Goal: Check status: Check status

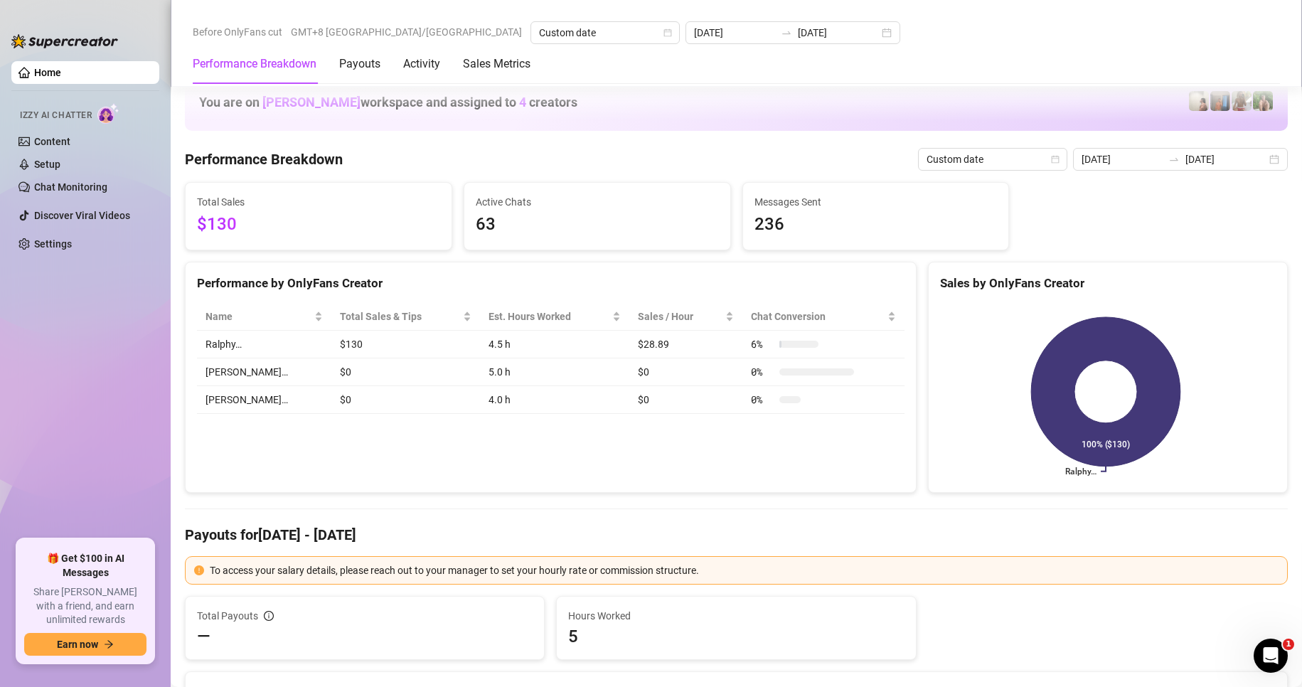
scroll to position [1848, 0]
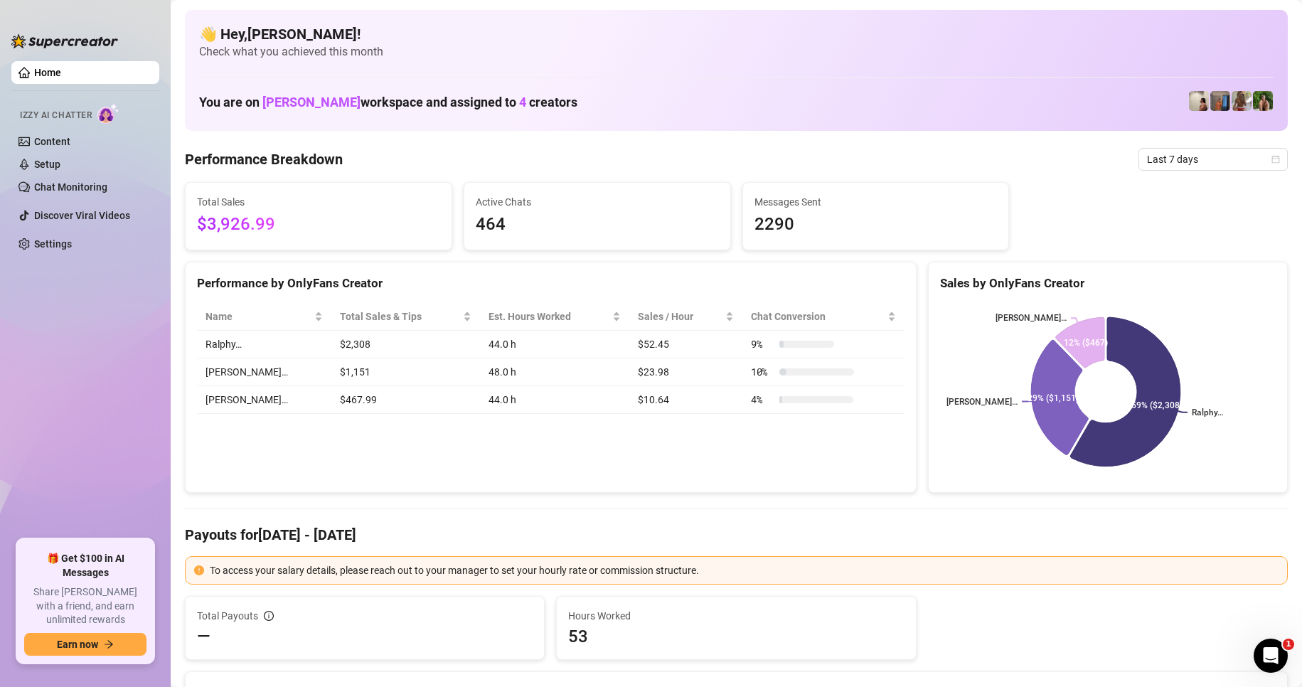
drag, startPoint x: 267, startPoint y: 434, endPoint x: 156, endPoint y: 227, distance: 234.1
click at [267, 434] on div "Performance by OnlyFans Creator Name Total Sales & Tips Est. Hours Worked Sales…" at bounding box center [550, 378] width 731 height 232
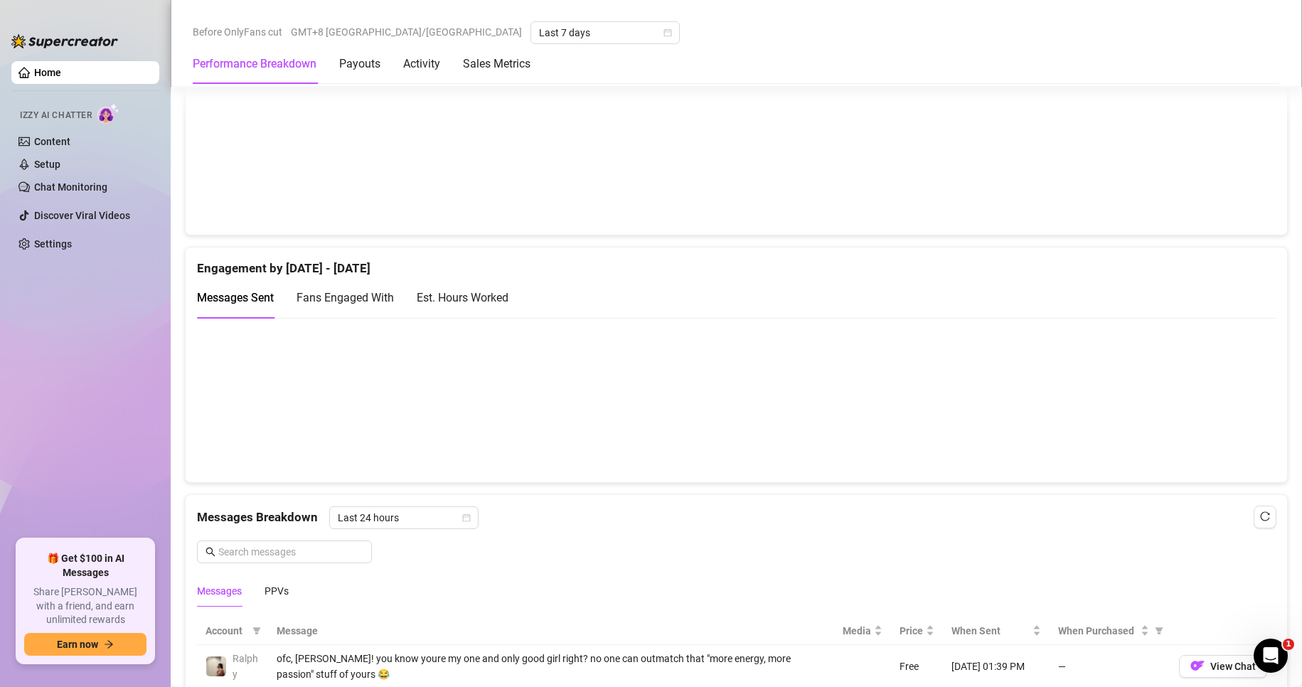
scroll to position [1066, 0]
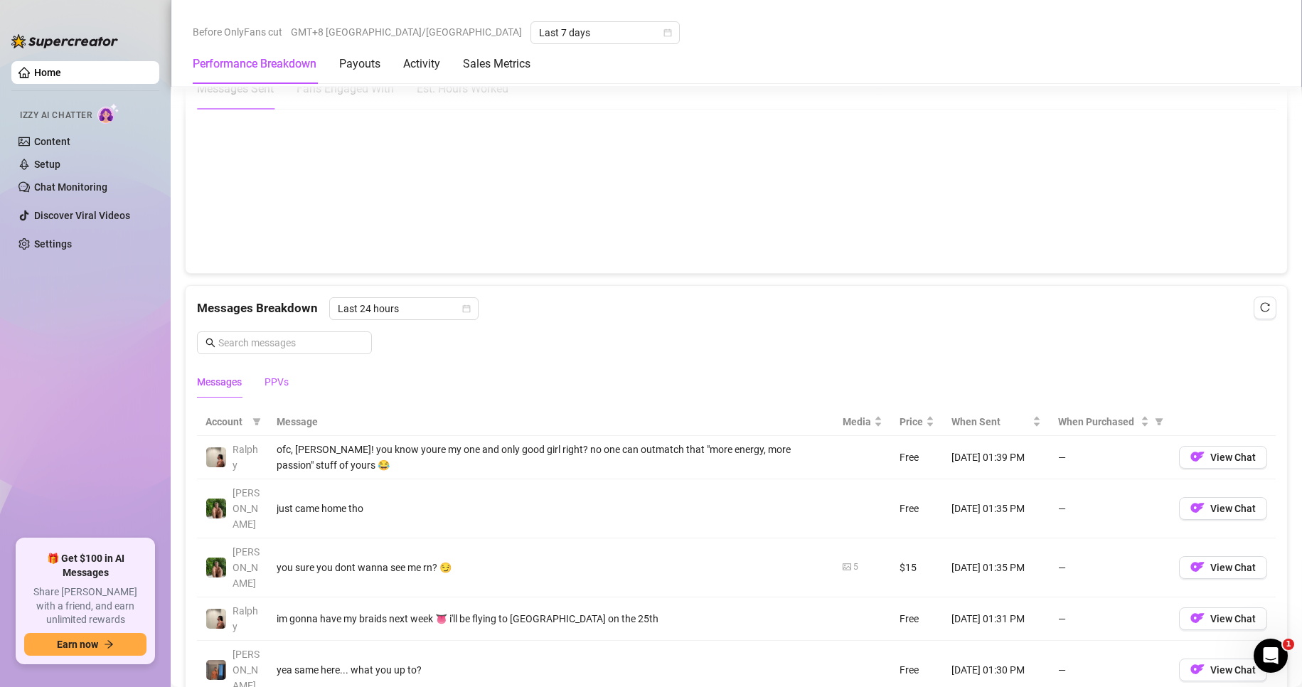
click at [283, 378] on div "PPVs" at bounding box center [276, 382] width 24 height 16
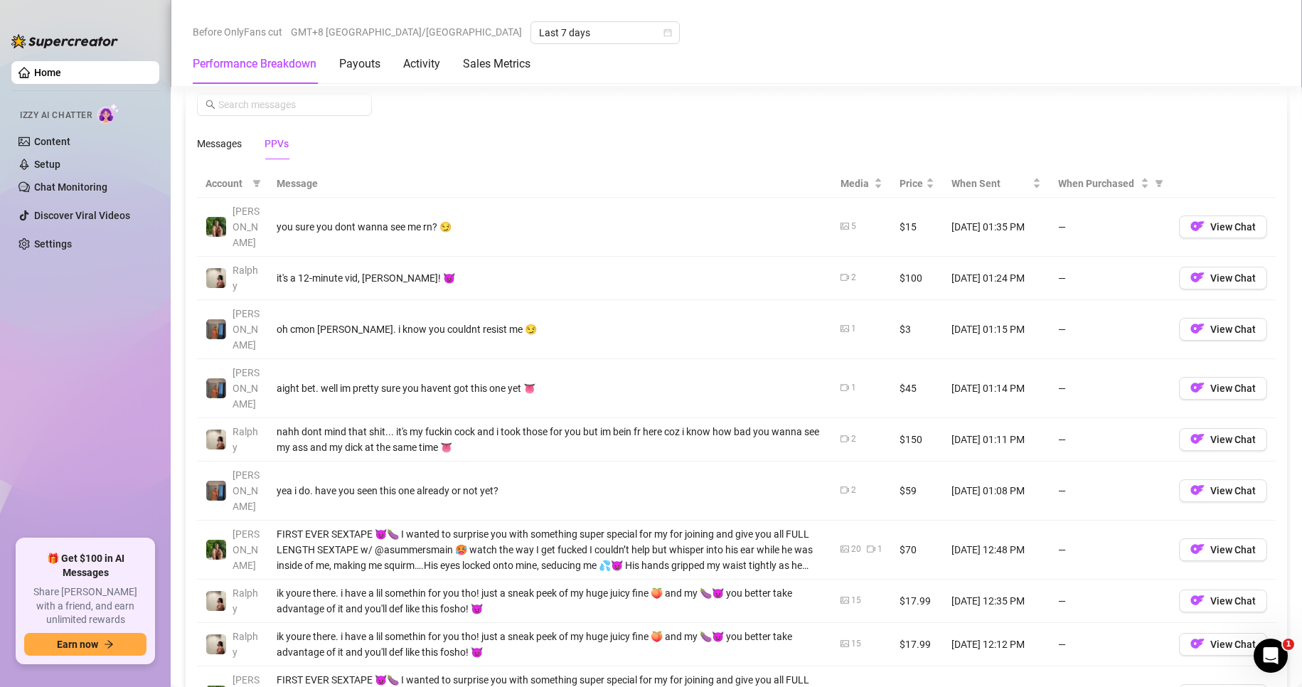
scroll to position [1279, 0]
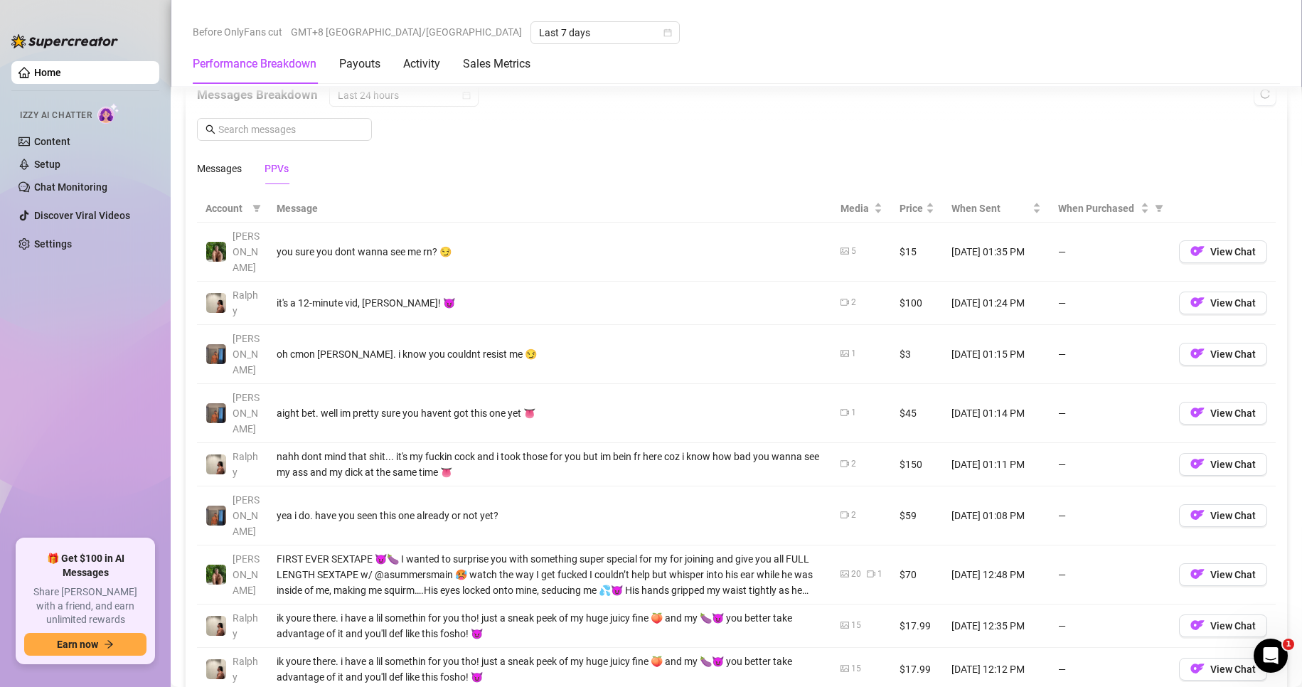
click at [832, 648] on td "15" at bounding box center [861, 669] width 59 height 43
click at [840, 665] on icon "picture" at bounding box center [844, 668] width 9 height 6
click at [840, 664] on icon "picture" at bounding box center [844, 668] width 9 height 9
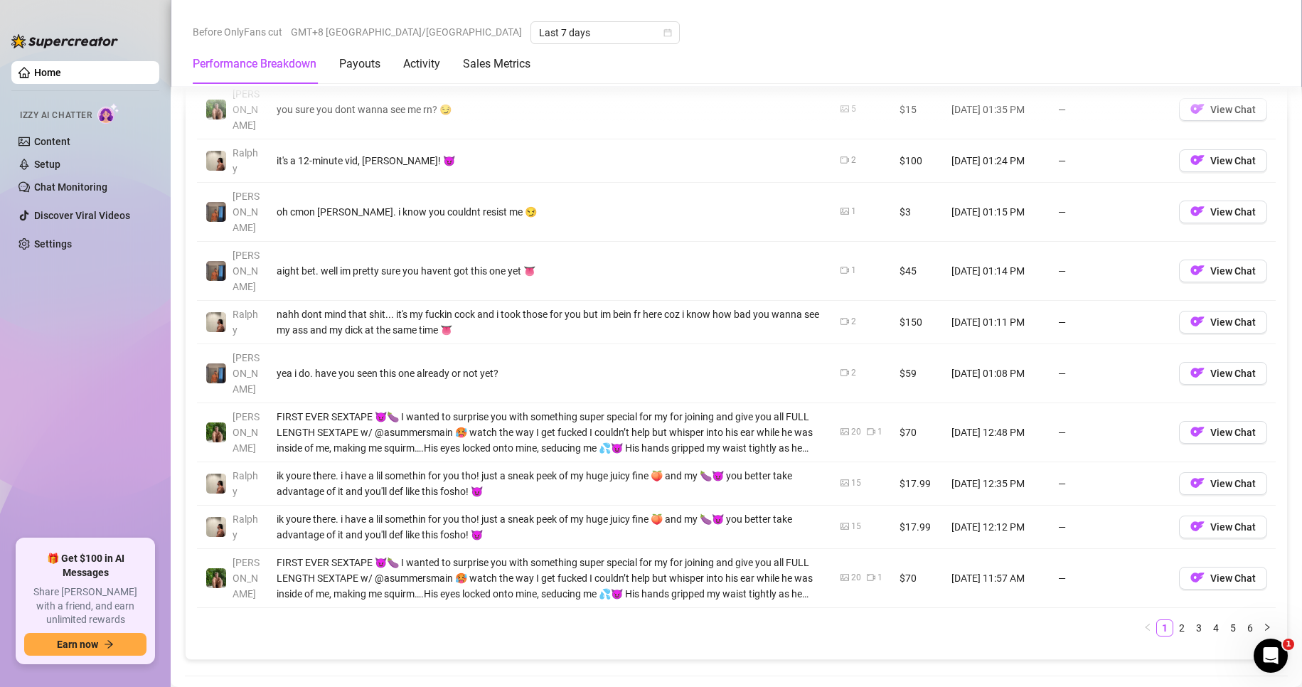
scroll to position [1351, 0]
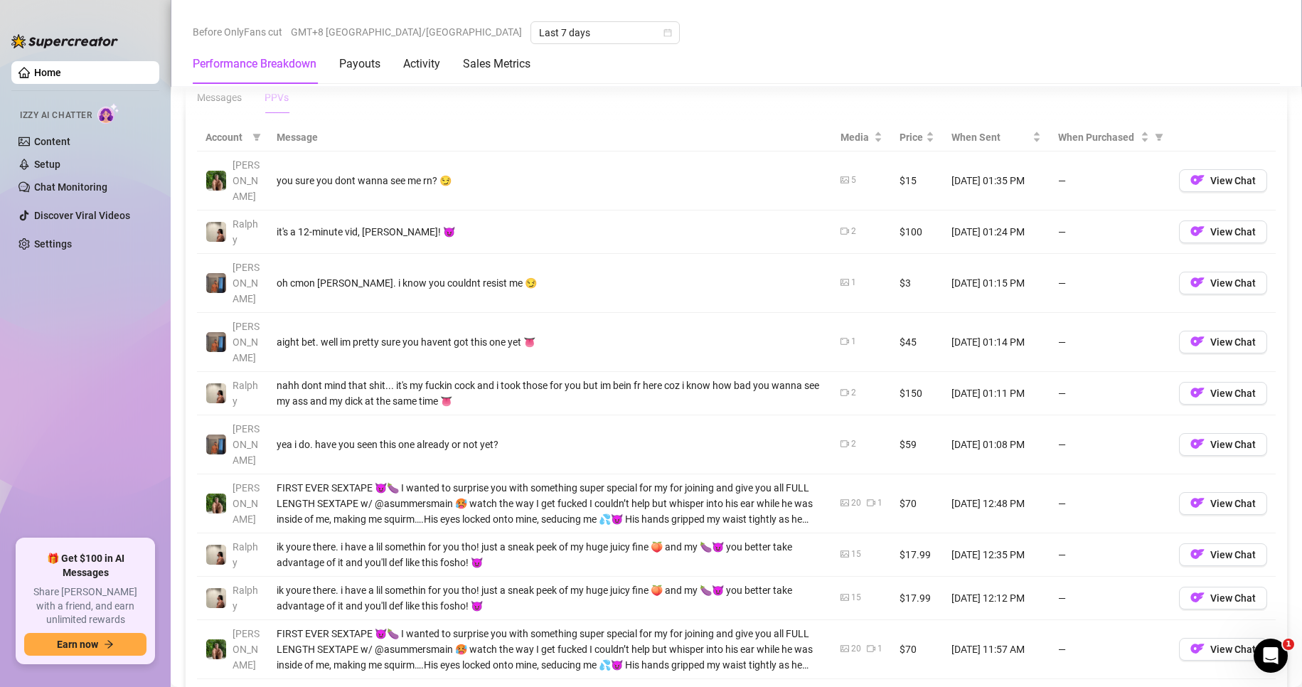
click at [1091, 620] on td "—" at bounding box center [1109, 649] width 121 height 59
click at [1210, 643] on span "View Chat" at bounding box center [1232, 648] width 45 height 11
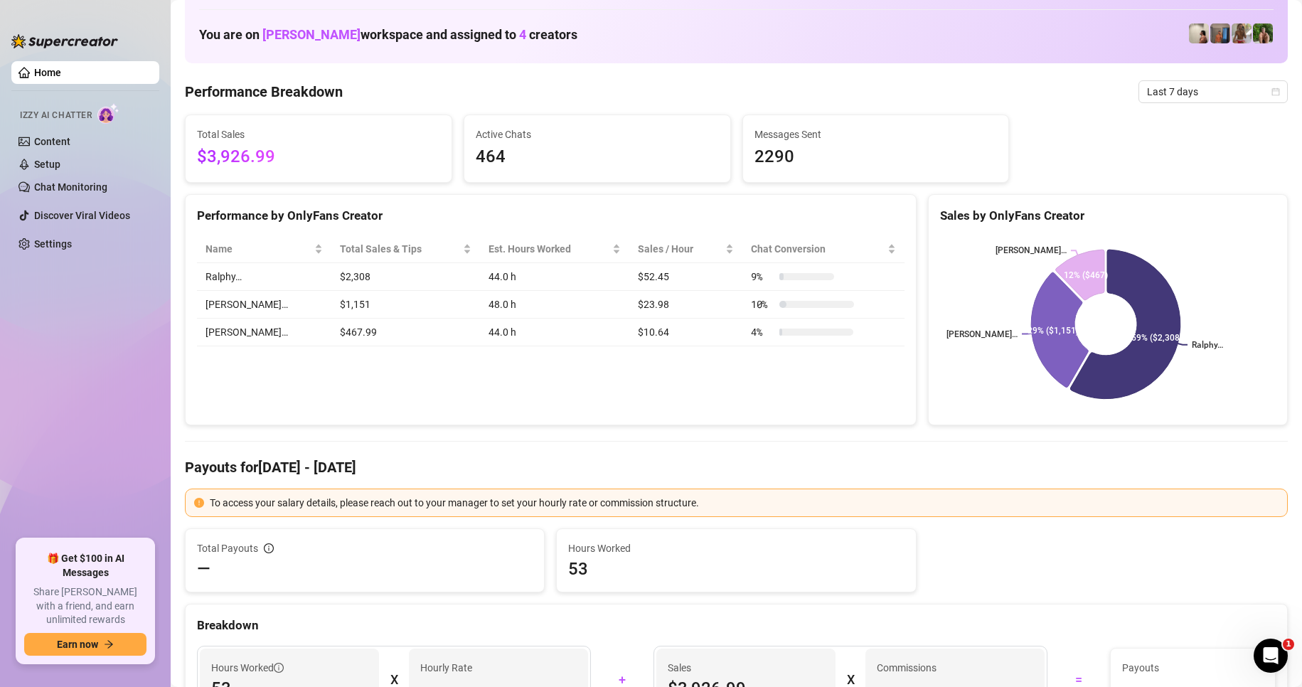
scroll to position [0, 0]
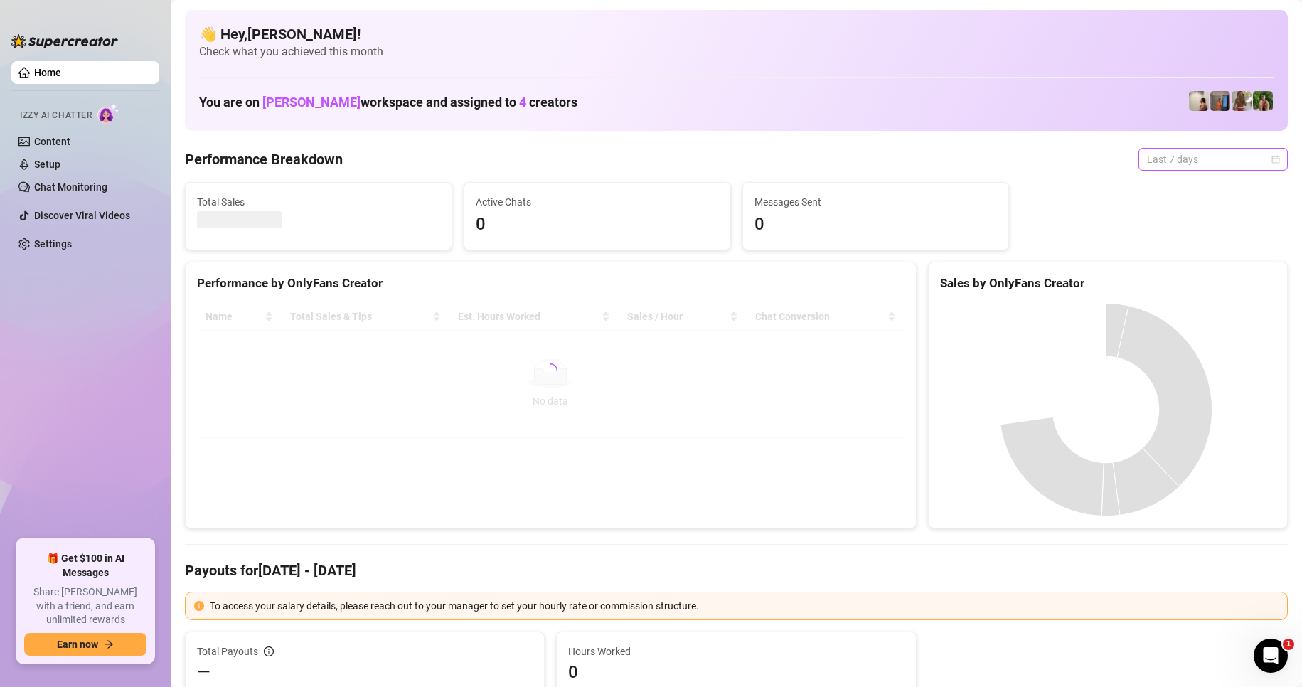
click at [1186, 164] on span "Last 7 days" at bounding box center [1213, 159] width 132 height 21
click at [1161, 284] on div "Custom date" at bounding box center [1200, 279] width 127 height 16
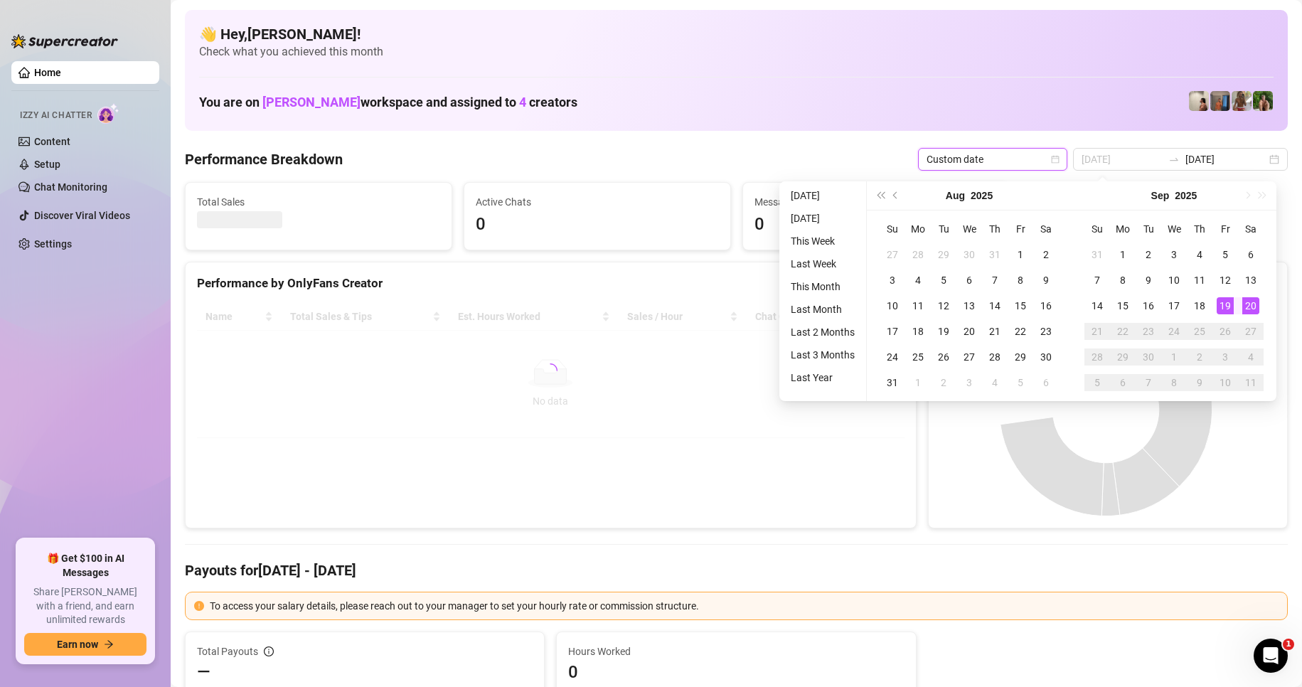
type input "[DATE]"
click at [1259, 308] on td "20" at bounding box center [1251, 306] width 26 height 26
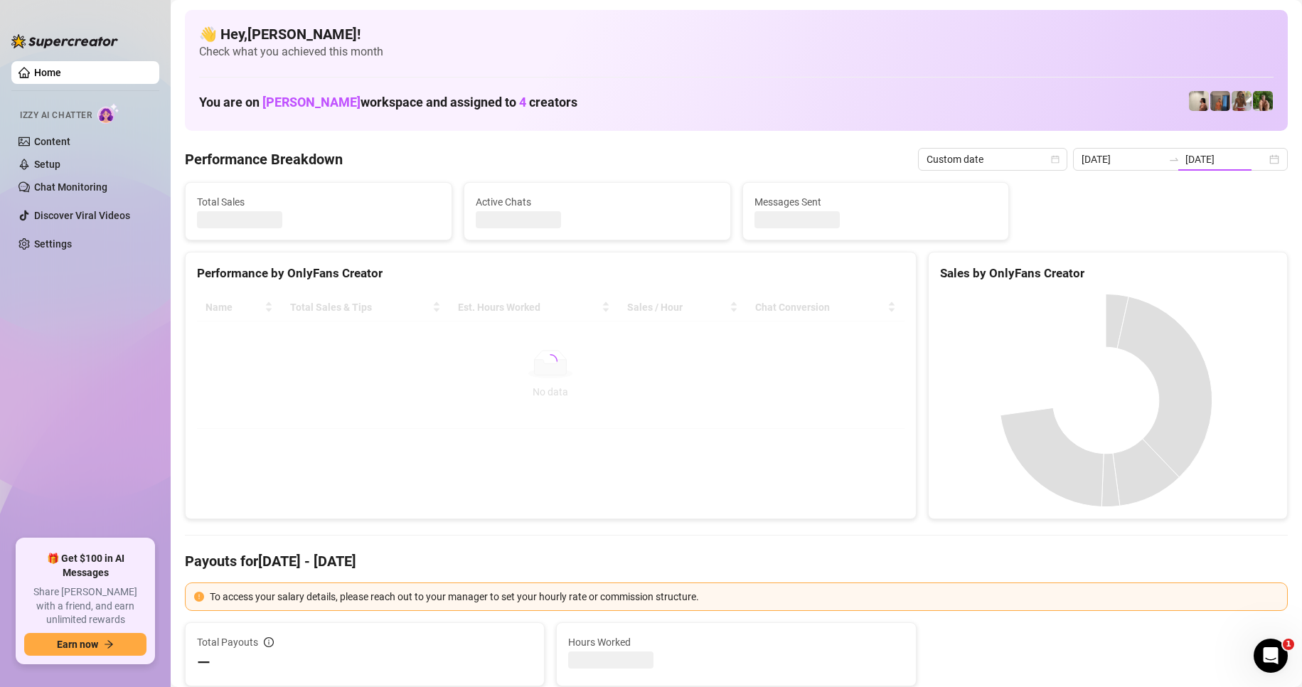
type input "2025-09-20"
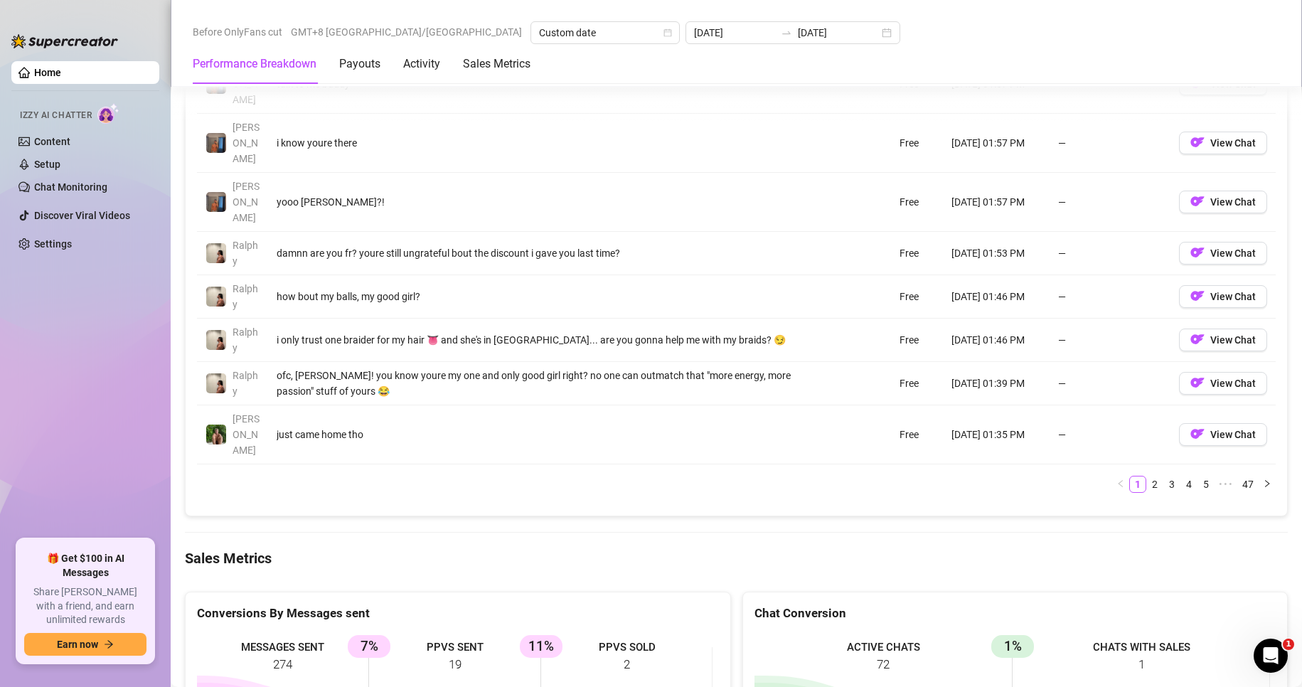
scroll to position [1706, 0]
